Goal: Task Accomplishment & Management: Use online tool/utility

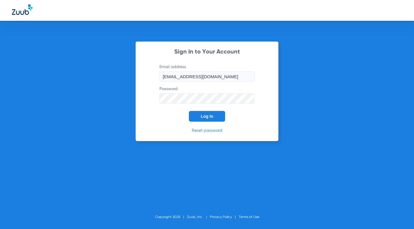
click at [199, 119] on button "Log In" at bounding box center [207, 116] width 36 height 11
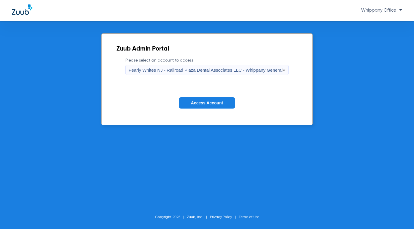
click at [249, 77] on form "Please select an account to access Pearly Whites NJ - Railroad Plaza Dental Ass…" at bounding box center [206, 87] width 181 height 60
click at [251, 73] on div "Pearly Whites NJ - Railroad Plaza Dental Associates LLC - Whippany General" at bounding box center [206, 70] width 154 height 10
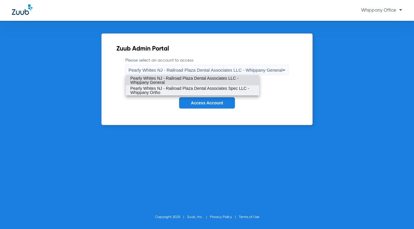
click at [241, 91] on span "Pearly Whites NJ - Railroad Plaza Dental Associates Spec LLC - Whippany Ortho" at bounding box center [192, 90] width 124 height 8
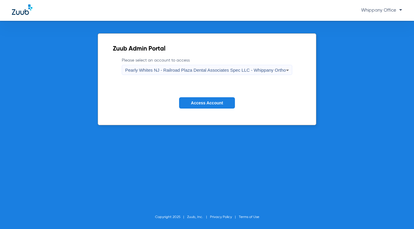
click at [223, 104] on span "Access Account" at bounding box center [207, 102] width 32 height 5
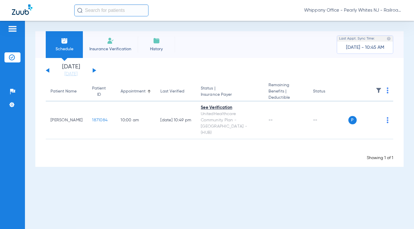
click at [94, 70] on button at bounding box center [95, 70] width 4 height 4
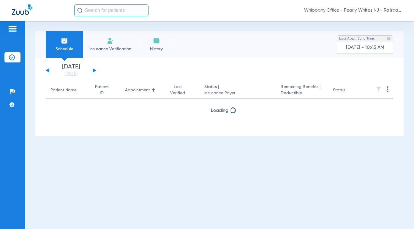
click at [94, 70] on button at bounding box center [95, 70] width 4 height 4
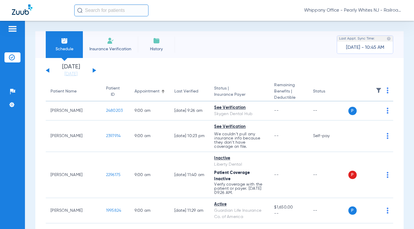
click at [94, 70] on button at bounding box center [95, 70] width 4 height 4
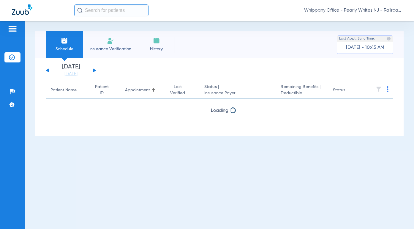
click at [50, 71] on div "[DATE] [DATE] [DATE] [DATE] [DATE] [DATE] [DATE] [DATE] [DATE] [DATE] [DATE] [D…" at bounding box center [71, 70] width 50 height 13
click at [48, 71] on button at bounding box center [48, 70] width 4 height 4
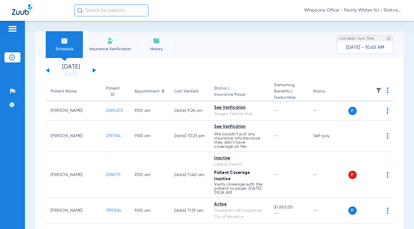
click at [384, 90] on th at bounding box center [370, 91] width 45 height 19
click at [381, 95] on th at bounding box center [370, 91] width 45 height 19
click at [386, 92] on img at bounding box center [387, 90] width 2 height 6
click at [373, 108] on button "Download All PDFs" at bounding box center [360, 102] width 45 height 12
click at [386, 93] on img at bounding box center [387, 90] width 2 height 6
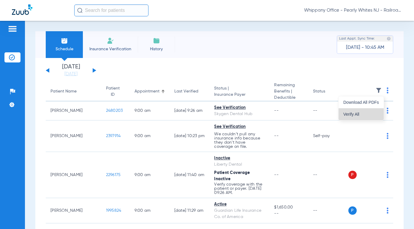
click at [372, 110] on button "Verify All" at bounding box center [360, 114] width 45 height 12
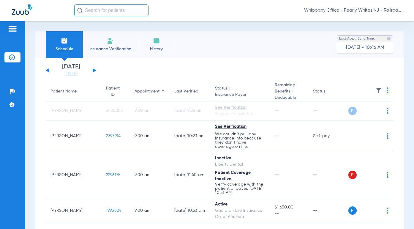
click at [386, 91] on img at bounding box center [387, 90] width 2 height 6
click at [367, 115] on span "Verify All" at bounding box center [361, 114] width 36 height 4
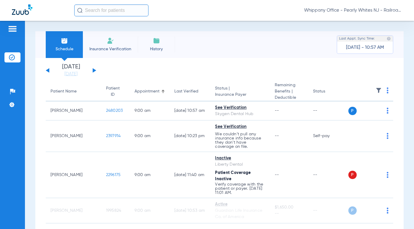
click at [381, 93] on th at bounding box center [370, 91] width 45 height 19
click at [381, 92] on th at bounding box center [370, 91] width 45 height 19
click at [382, 92] on th at bounding box center [370, 91] width 45 height 19
click at [384, 94] on th at bounding box center [370, 91] width 45 height 19
click at [386, 92] on img at bounding box center [387, 90] width 2 height 6
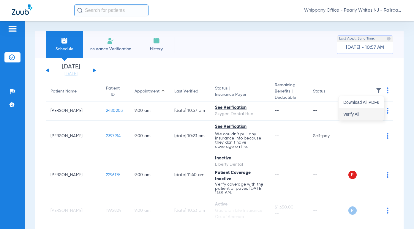
click at [347, 114] on span "Verify All" at bounding box center [361, 114] width 36 height 4
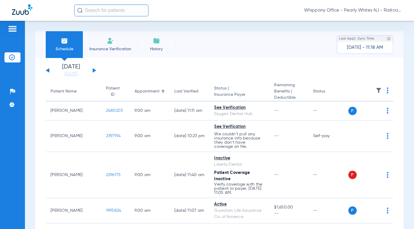
click at [386, 91] on img at bounding box center [387, 90] width 2 height 6
click at [356, 113] on span "Verify All" at bounding box center [361, 114] width 36 height 4
click at [384, 91] on th at bounding box center [370, 91] width 45 height 19
click at [386, 91] on img at bounding box center [387, 90] width 2 height 6
click at [359, 116] on span "Verify All" at bounding box center [361, 114] width 36 height 4
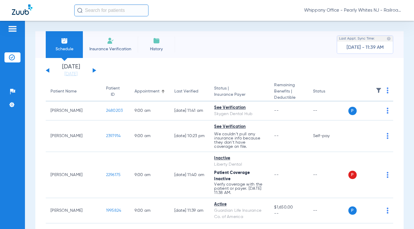
click at [386, 92] on img at bounding box center [387, 90] width 2 height 6
click at [355, 111] on button "Verify All" at bounding box center [360, 114] width 45 height 12
click at [386, 92] on img at bounding box center [387, 90] width 2 height 6
click at [358, 112] on span "Verify All" at bounding box center [361, 114] width 36 height 4
